Goal: Task Accomplishment & Management: Use online tool/utility

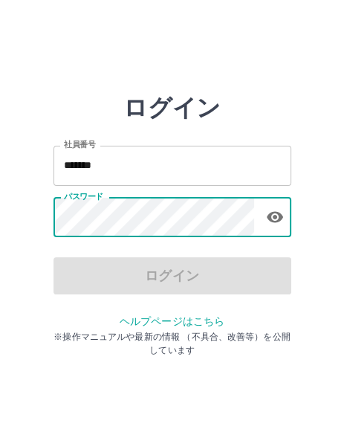
click at [195, 166] on input "*******" at bounding box center [173, 165] width 238 height 39
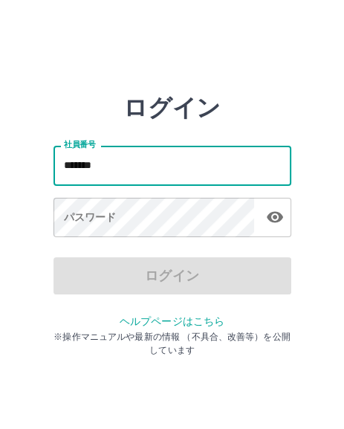
type input "*******"
click at [102, 211] on div "パスワード パスワード" at bounding box center [173, 219] width 238 height 42
click at [102, 210] on div "パスワード パスワード" at bounding box center [173, 219] width 238 height 42
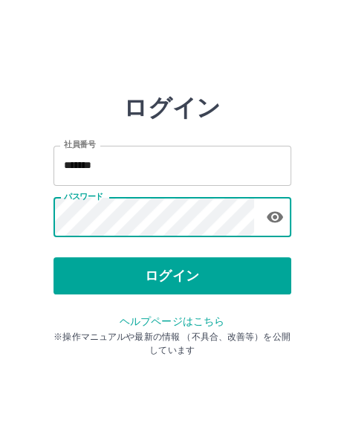
click at [114, 270] on button "ログイン" at bounding box center [173, 275] width 238 height 37
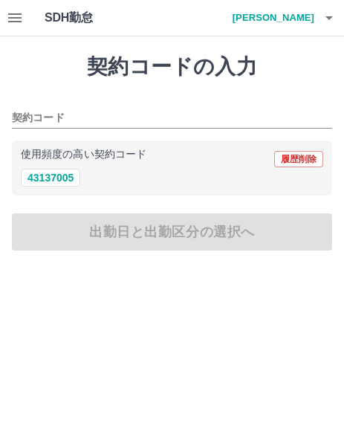
click at [303, 22] on h4 "[PERSON_NAME]" at bounding box center [269, 18] width 89 height 36
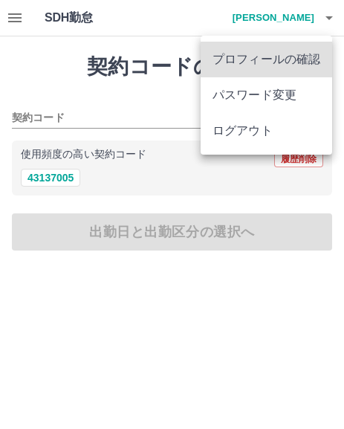
click at [43, 19] on div at bounding box center [172, 214] width 344 height 429
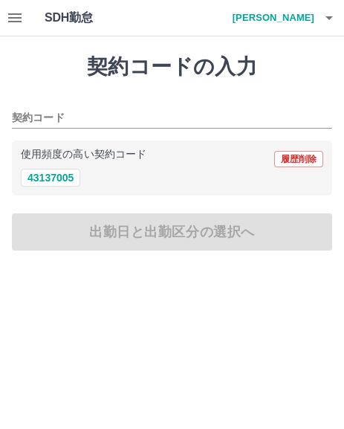
click at [18, 16] on icon "button" at bounding box center [15, 18] width 18 height 18
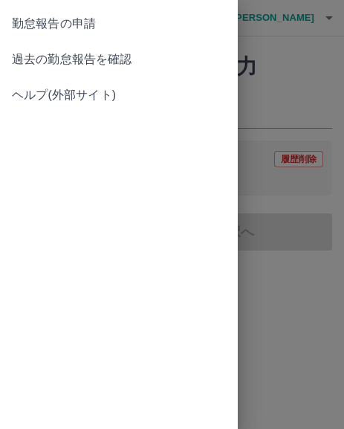
click at [112, 63] on span "過去の勤怠報告を確認" at bounding box center [119, 60] width 214 height 18
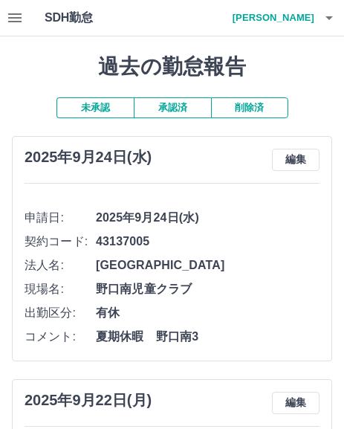
click at [314, 22] on h4 "[PERSON_NAME]" at bounding box center [269, 18] width 89 height 36
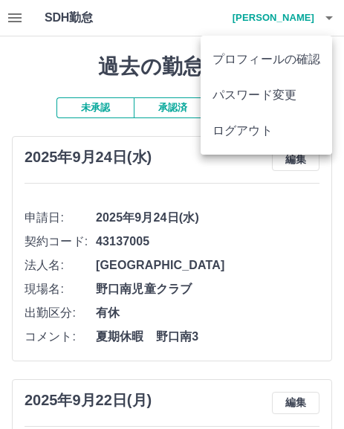
click at [283, 138] on li "ログアウト" at bounding box center [267, 131] width 132 height 36
